Goal: Find specific page/section: Find specific page/section

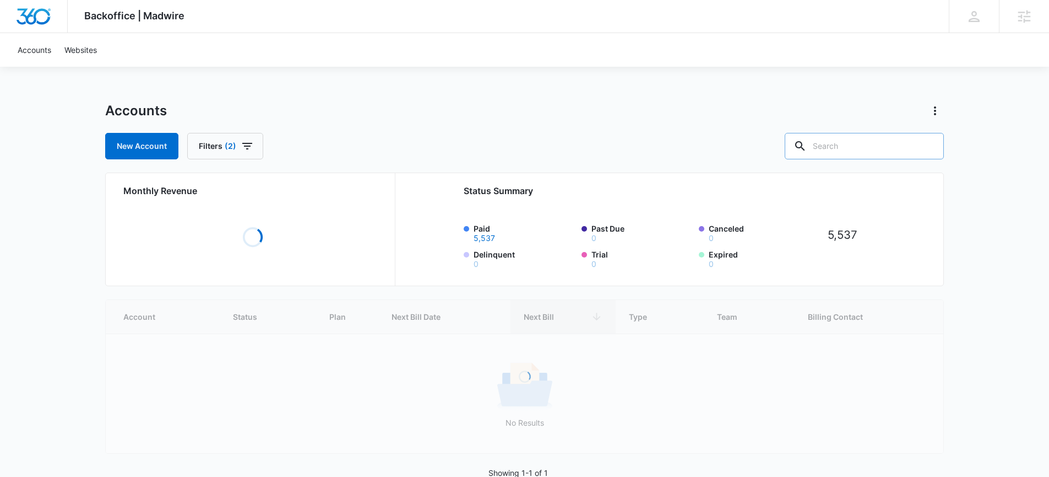
click at [847, 143] on input "text" at bounding box center [864, 146] width 159 height 26
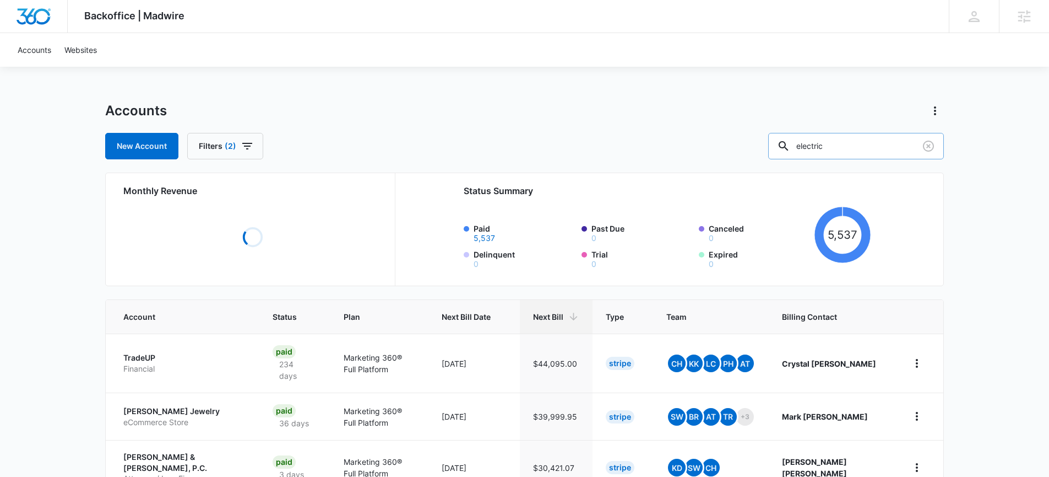
type input "electric"
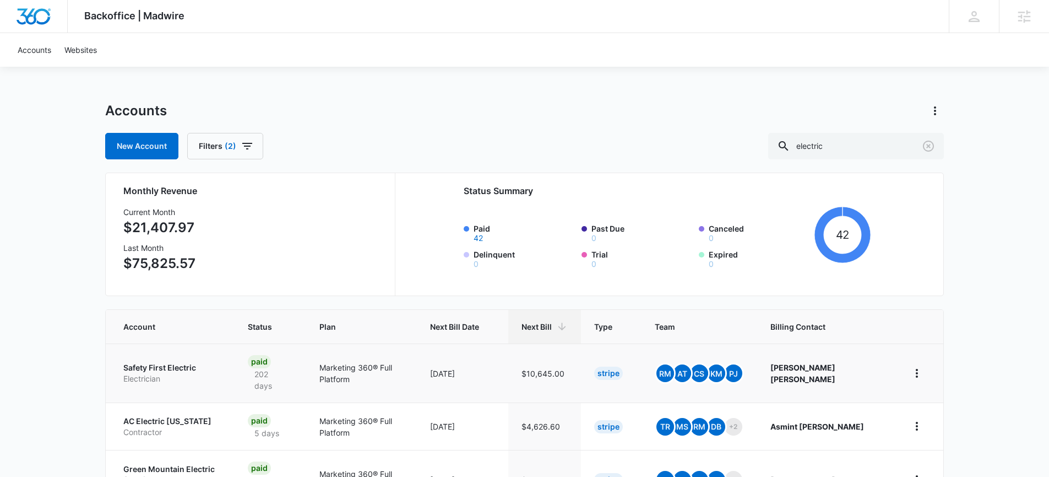
click at [164, 366] on p "Safety First Electric" at bounding box center [172, 367] width 98 height 11
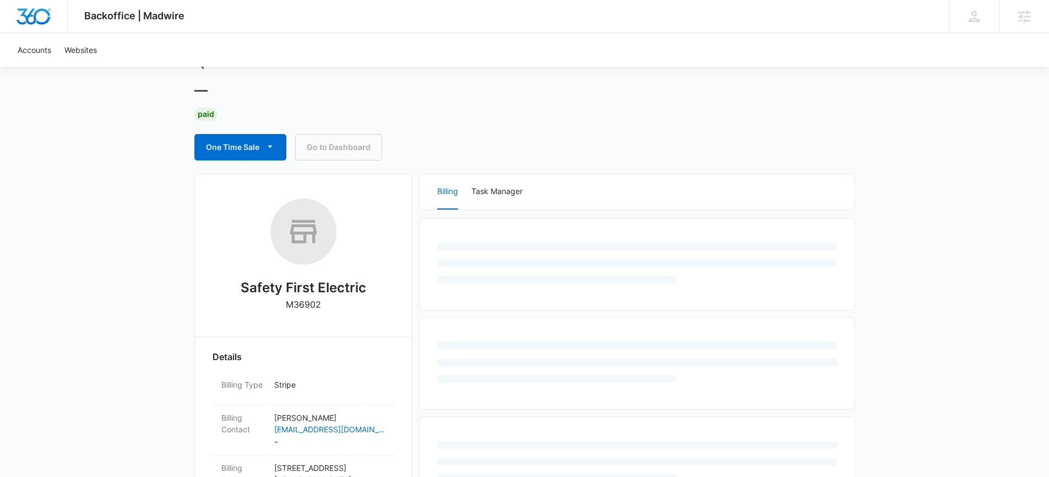
scroll to position [95, 0]
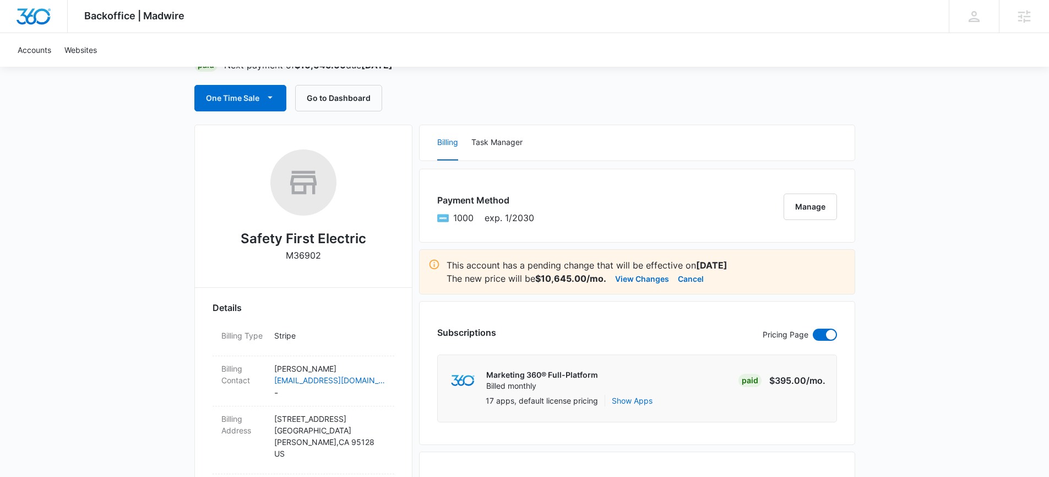
click at [320, 234] on h2 "Safety First Electric" at bounding box center [304, 239] width 126 height 20
copy h2 "Safety First Electric"
